Goal: Task Accomplishment & Management: Use online tool/utility

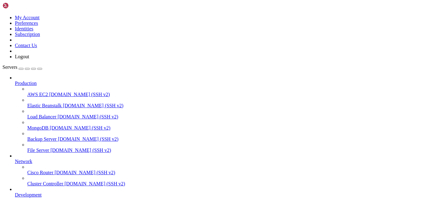
scroll to position [68, 0]
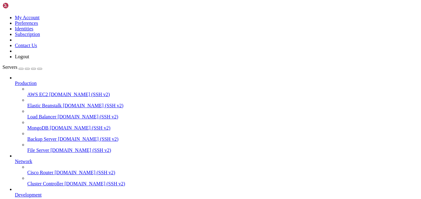
drag, startPoint x: 124, startPoint y: 416, endPoint x: 97, endPoint y: 416, distance: 27.0
drag, startPoint x: 84, startPoint y: 487, endPoint x: 73, endPoint y: 418, distance: 70.2
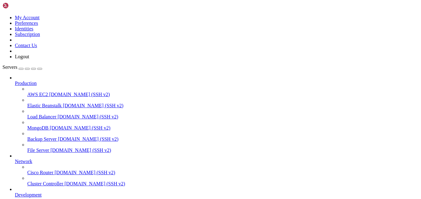
drag, startPoint x: 108, startPoint y: 382, endPoint x: 79, endPoint y: 377, distance: 29.3
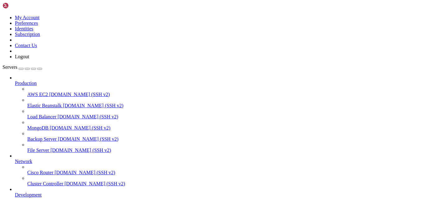
drag, startPoint x: 98, startPoint y: 362, endPoint x: 60, endPoint y: 369, distance: 37.8
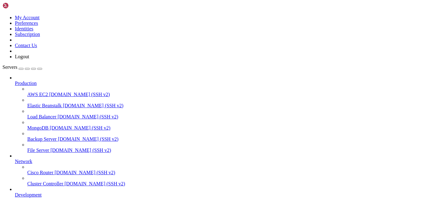
scroll to position [323110, 0]
drag, startPoint x: 274, startPoint y: 504, endPoint x: 210, endPoint y: 503, distance: 64.1
drag, startPoint x: 113, startPoint y: 411, endPoint x: 97, endPoint y: 408, distance: 16.8
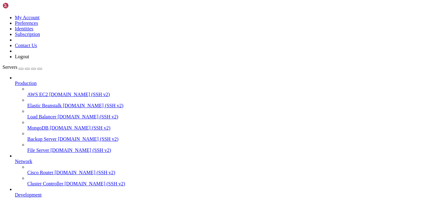
drag, startPoint x: 58, startPoint y: 399, endPoint x: 128, endPoint y: 399, distance: 69.7
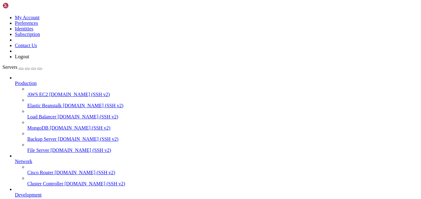
scroll to position [329182, 0]
drag, startPoint x: 115, startPoint y: 411, endPoint x: 86, endPoint y: 418, distance: 29.2
drag, startPoint x: 195, startPoint y: 504, endPoint x: 101, endPoint y: 503, distance: 93.9
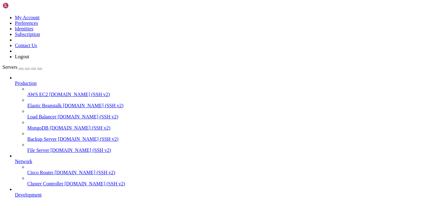
drag, startPoint x: 121, startPoint y: 463, endPoint x: 107, endPoint y: 466, distance: 14.7
drag, startPoint x: 92, startPoint y: 503, endPoint x: 185, endPoint y: 503, distance: 92.9
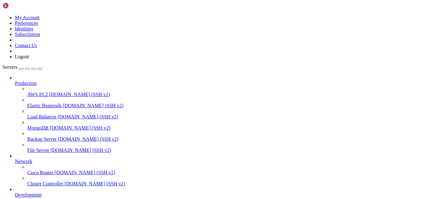
drag, startPoint x: 185, startPoint y: 503, endPoint x: 122, endPoint y: 487, distance: 65.0
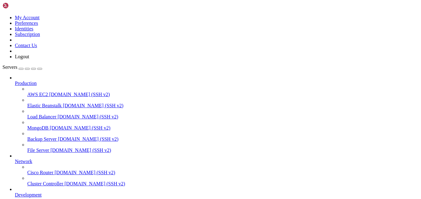
drag, startPoint x: 133, startPoint y: 441, endPoint x: 101, endPoint y: 457, distance: 35.1
drag, startPoint x: 141, startPoint y: 406, endPoint x: 124, endPoint y: 406, distance: 17.0
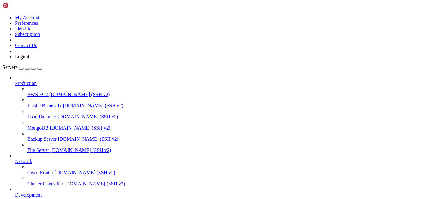
scroll to position [328665, 0]
drag, startPoint x: 23, startPoint y: 413, endPoint x: 220, endPoint y: 414, distance: 197.0
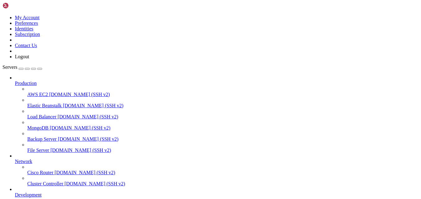
scroll to position [329377, 0]
drag, startPoint x: 89, startPoint y: 469, endPoint x: 75, endPoint y: 471, distance: 13.9
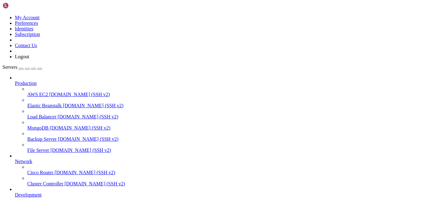
drag, startPoint x: 56, startPoint y: 499, endPoint x: 199, endPoint y: 497, distance: 143.4
